Goal: Check status: Check status

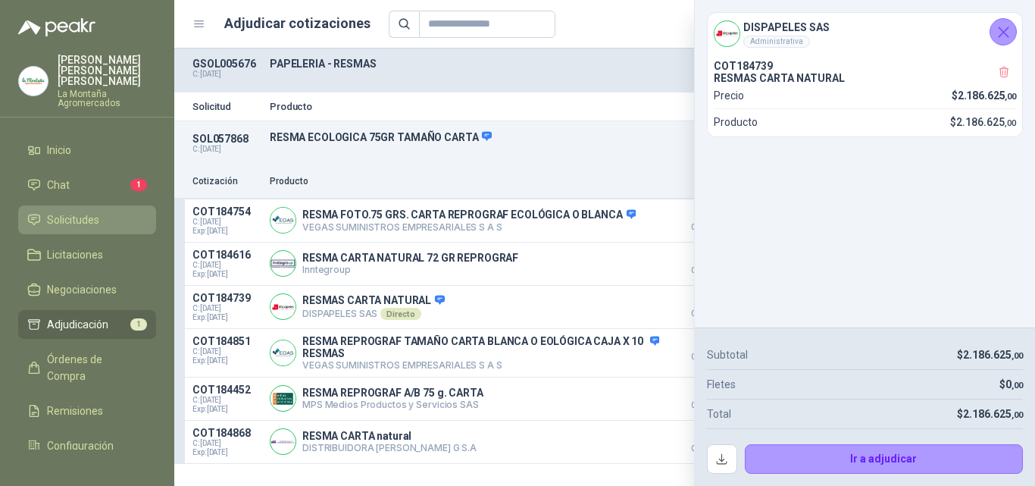
click at [51, 211] on span "Solicitudes" at bounding box center [73, 219] width 52 height 17
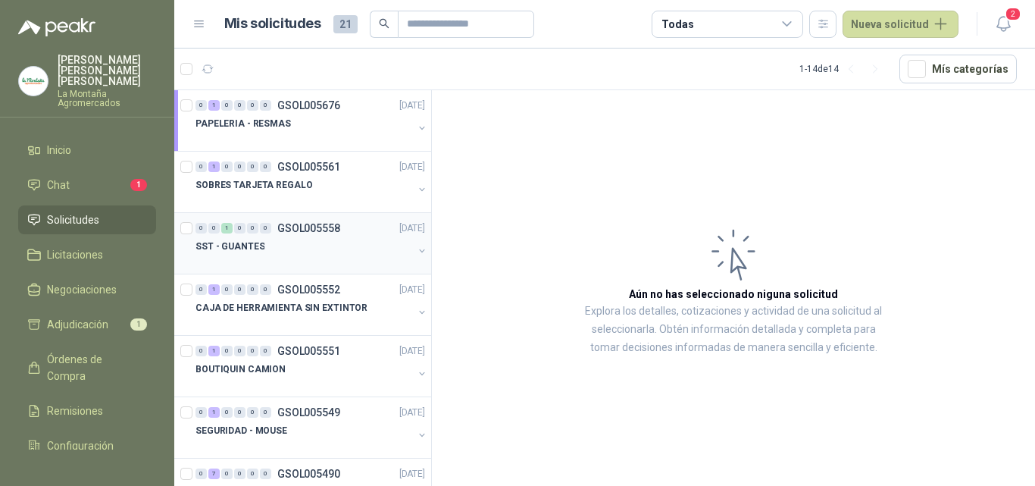
click at [266, 254] on div "SST - GUANTES" at bounding box center [303, 246] width 217 height 18
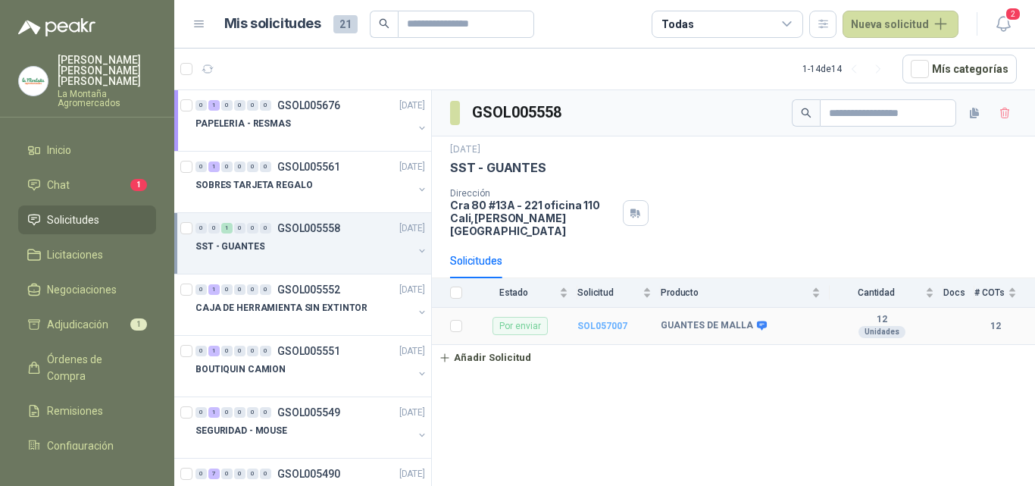
click at [593, 320] on b "SOL057007" at bounding box center [602, 325] width 50 height 11
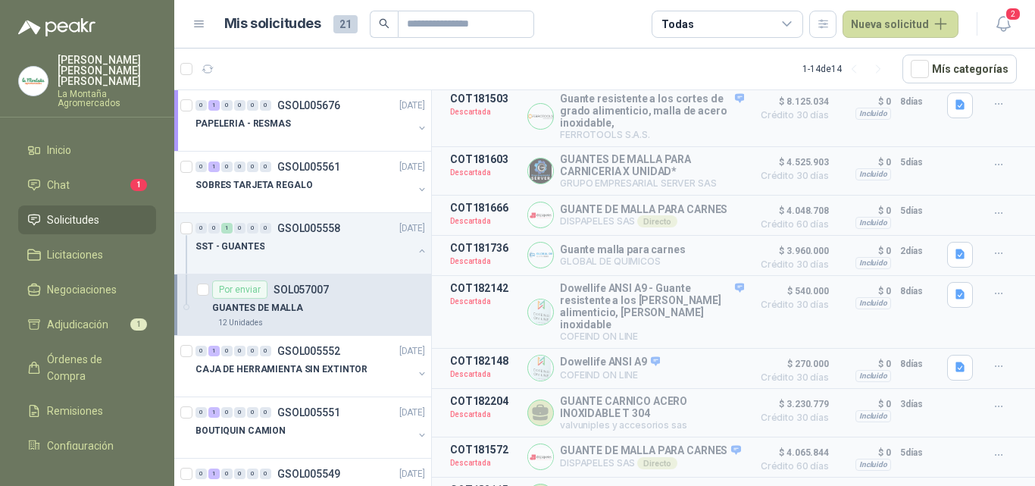
scroll to position [227, 0]
